Goal: Task Accomplishment & Management: Use online tool/utility

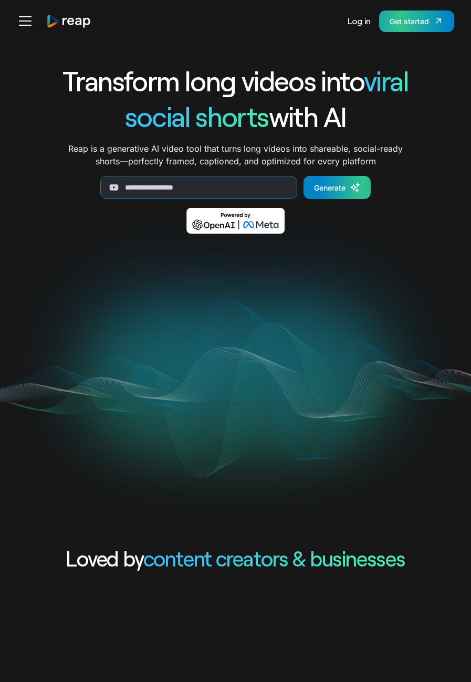
click at [403, 20] on div "Get started" at bounding box center [408, 21] width 39 height 11
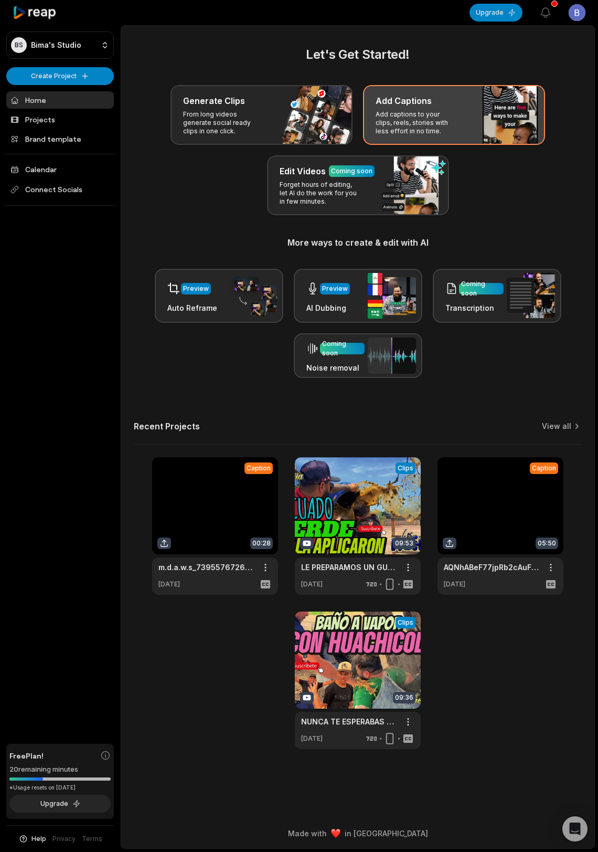
click at [430, 123] on p "Add captions to your clips, reels, stories with less effort in no time." at bounding box center [416, 122] width 81 height 25
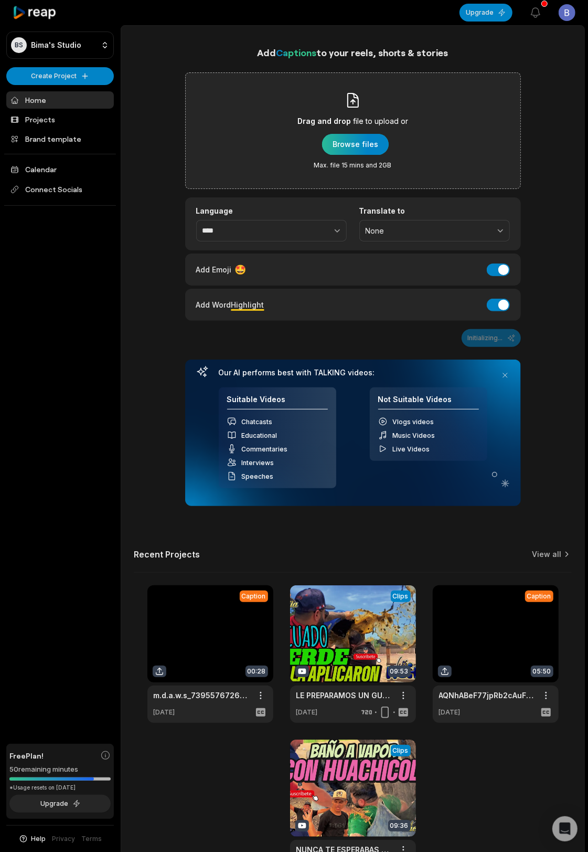
click at [357, 143] on div "button" at bounding box center [355, 144] width 67 height 21
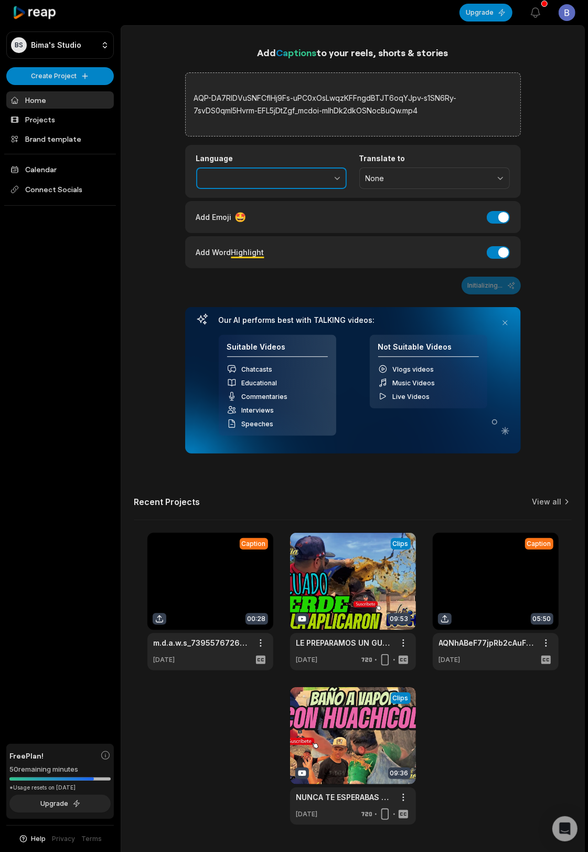
click at [314, 176] on button "button" at bounding box center [314, 178] width 65 height 22
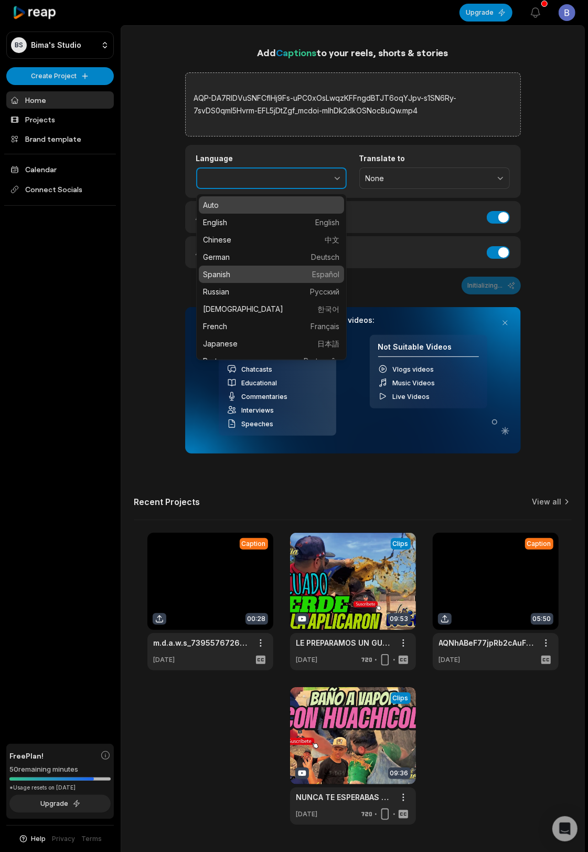
type input "*******"
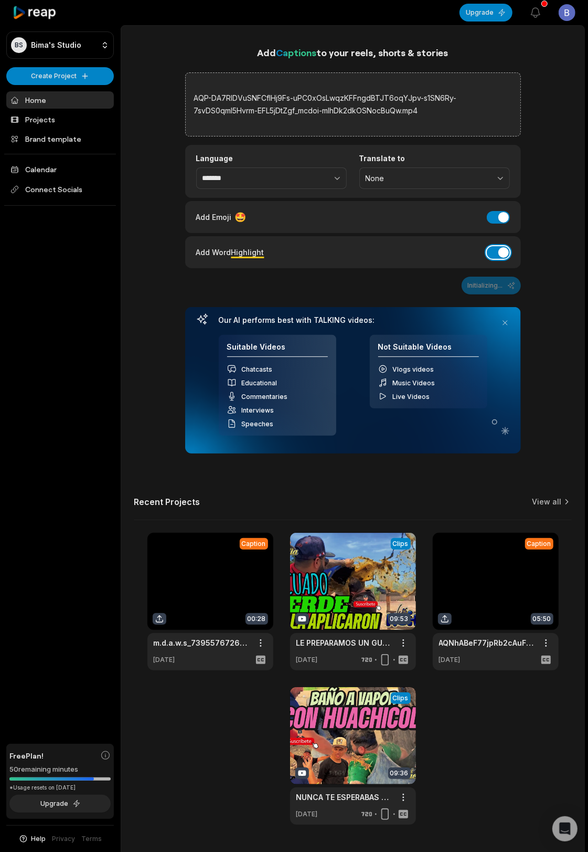
click at [478, 251] on button "Add Word Highlight" at bounding box center [498, 252] width 23 height 13
click at [463, 284] on button "Generate Captions" at bounding box center [479, 286] width 83 height 18
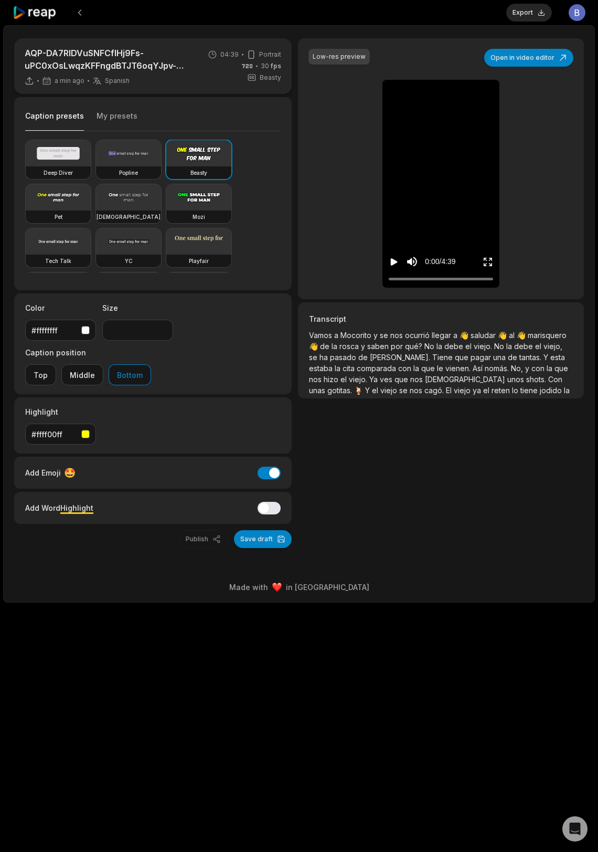
click at [396, 263] on icon "Play video" at bounding box center [394, 261] width 7 height 7
click at [478, 15] on button "Export" at bounding box center [529, 13] width 46 height 18
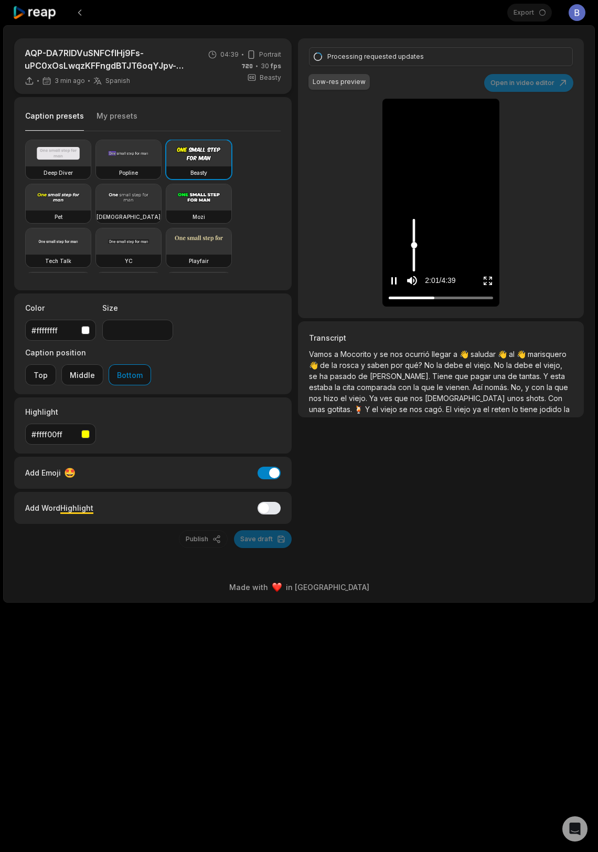
click at [411, 278] on icon "Mute sound" at bounding box center [412, 280] width 10 height 9
click at [390, 279] on icon "Pause video" at bounding box center [394, 280] width 10 height 10
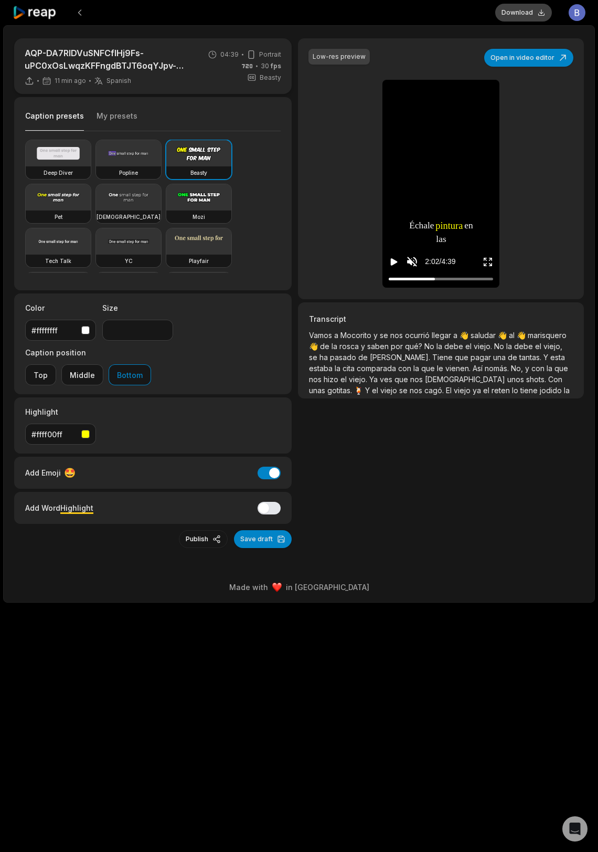
click at [478, 16] on button "Download" at bounding box center [523, 13] width 57 height 18
click at [38, 9] on icon at bounding box center [35, 13] width 45 height 14
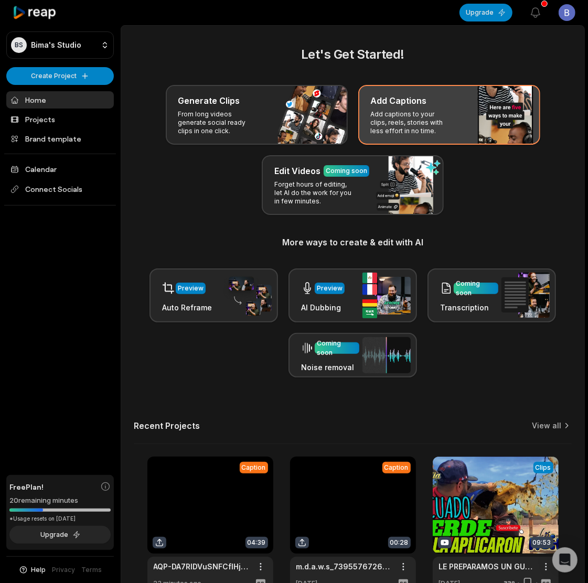
click at [465, 118] on div "Add Captions Add captions to your clips, reels, stories with less effort in no …" at bounding box center [449, 115] width 182 height 60
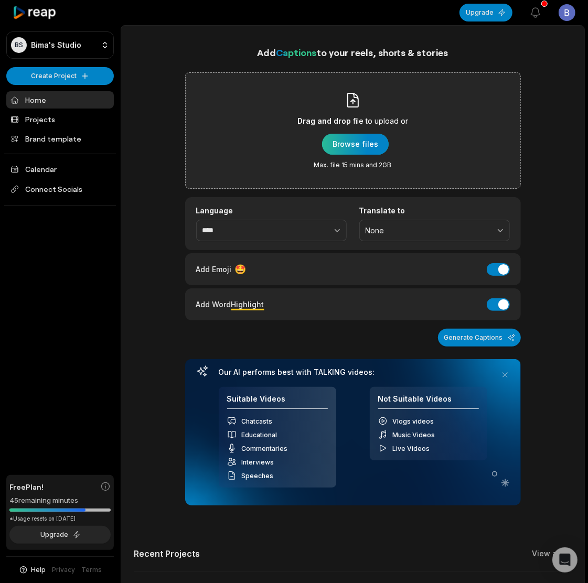
click at [357, 144] on div "button" at bounding box center [355, 144] width 67 height 21
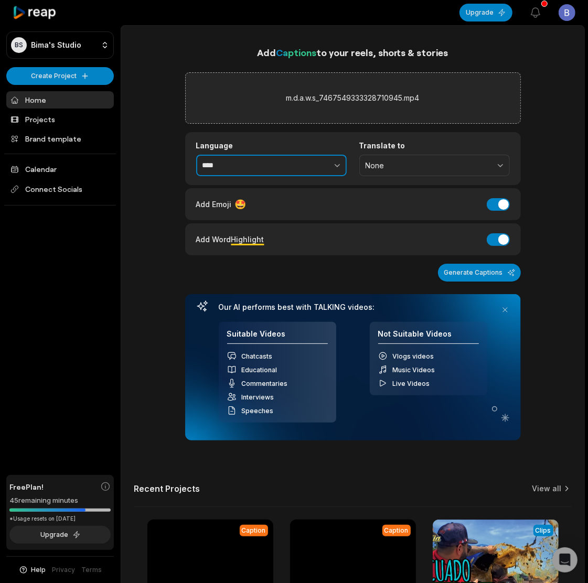
click at [266, 166] on input "****" at bounding box center [271, 166] width 151 height 22
click at [334, 163] on icon "button" at bounding box center [337, 165] width 10 height 10
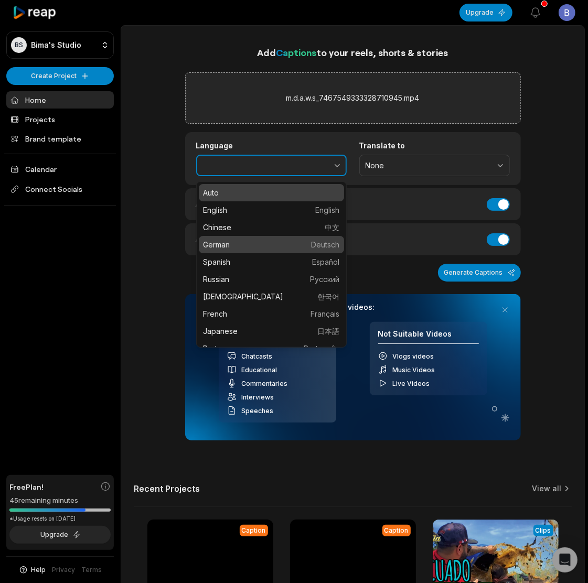
type input "******"
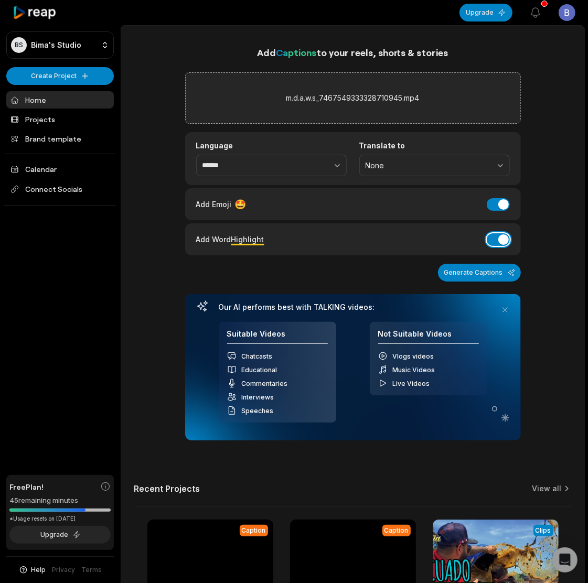
click at [478, 244] on button "Add Word Highlight" at bounding box center [498, 239] width 23 height 13
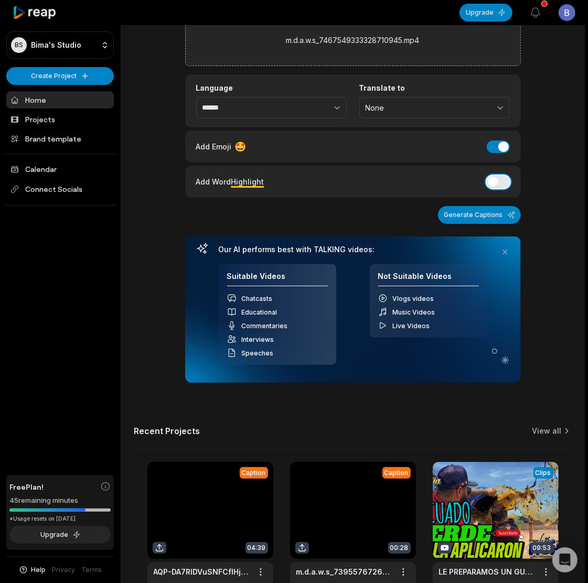
scroll to position [66, 0]
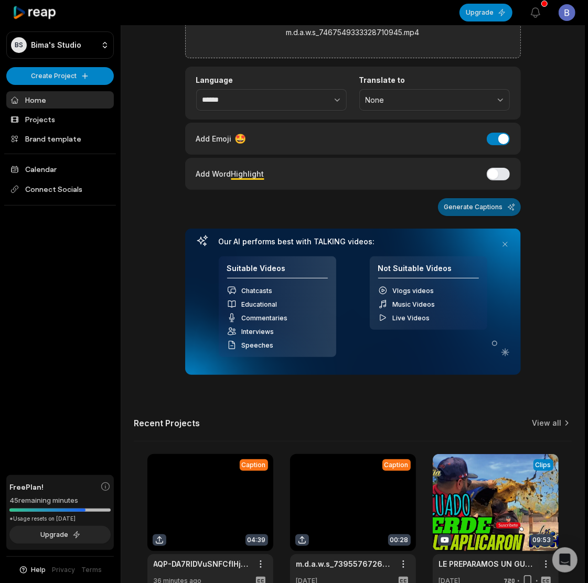
click at [473, 206] on button "Generate Captions" at bounding box center [479, 207] width 83 height 18
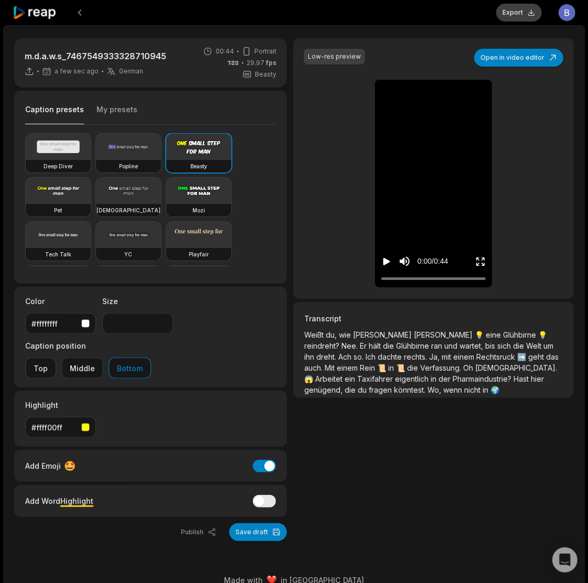
click at [478, 20] on button "Export" at bounding box center [519, 13] width 46 height 18
drag, startPoint x: 504, startPoint y: 19, endPoint x: 509, endPoint y: 18, distance: 5.3
click at [478, 19] on button "Download" at bounding box center [513, 13] width 57 height 18
